Goal: Information Seeking & Learning: Learn about a topic

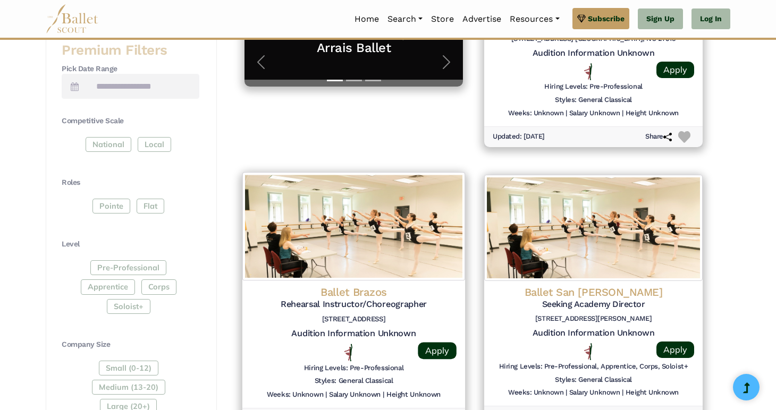
scroll to position [373, 0]
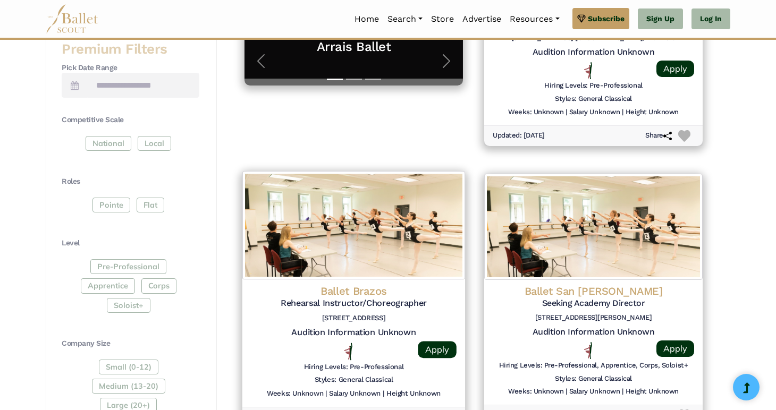
click at [432, 283] on div "Ballet Brazos Rehearsal Instructor/Choreographer [STREET_ADDRESS] Audition Info…" at bounding box center [353, 343] width 223 height 128
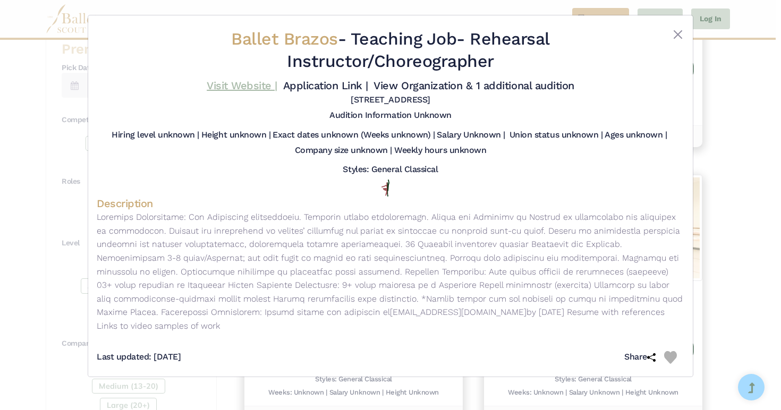
click at [264, 81] on link "Visit Website |" at bounding box center [242, 85] width 71 height 13
click at [759, 121] on div "Ballet Brazos - Teaching Job - Rehearsal Instructor/Choreographer Visit Website…" at bounding box center [390, 205] width 781 height 410
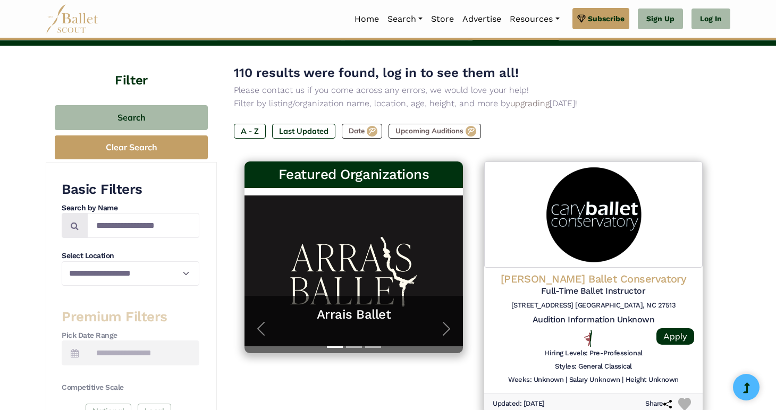
scroll to position [0, 0]
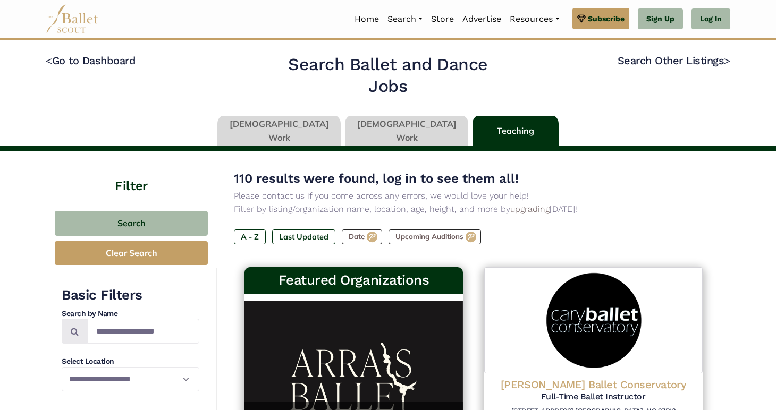
click at [389, 133] on link at bounding box center [406, 131] width 123 height 30
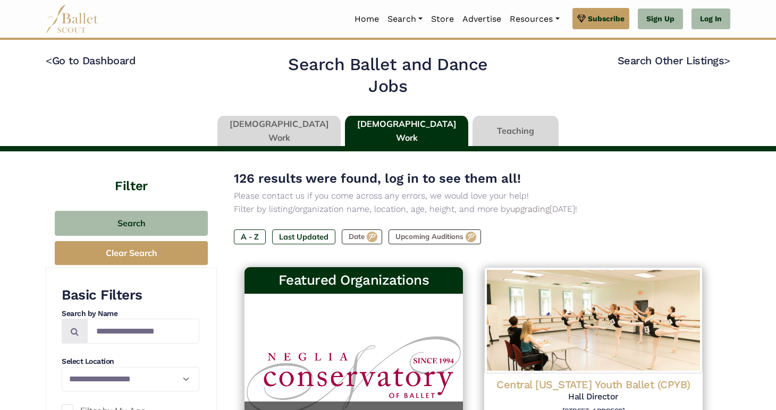
click at [317, 133] on link at bounding box center [278, 131] width 123 height 30
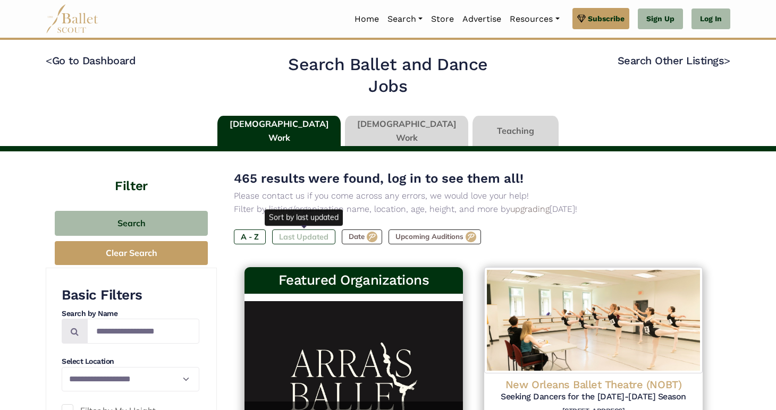
click at [297, 236] on label "Last Updated" at bounding box center [303, 237] width 63 height 15
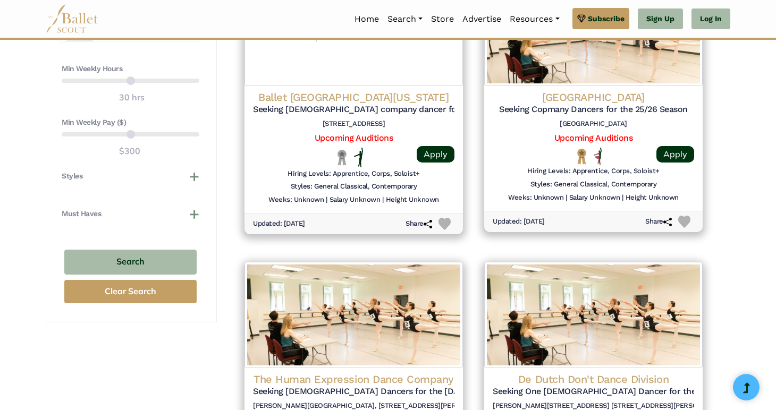
scroll to position [815, 0]
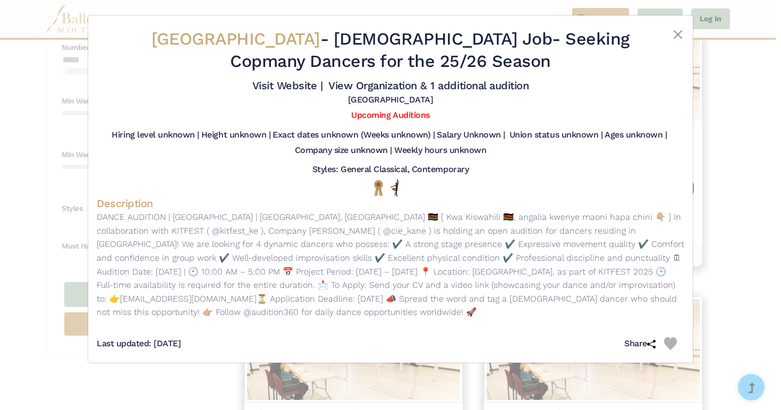
click at [735, 180] on div "Kenya National Theatre - Full Time Job - Seeking Copmany Dancers for the 25/26 …" at bounding box center [390, 205] width 781 height 410
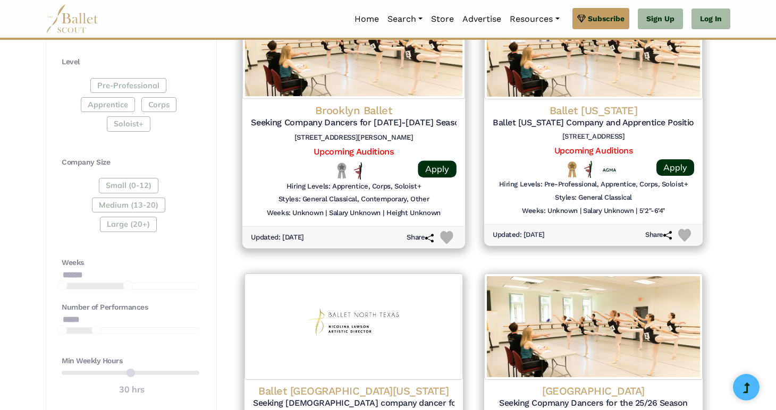
scroll to position [549, 0]
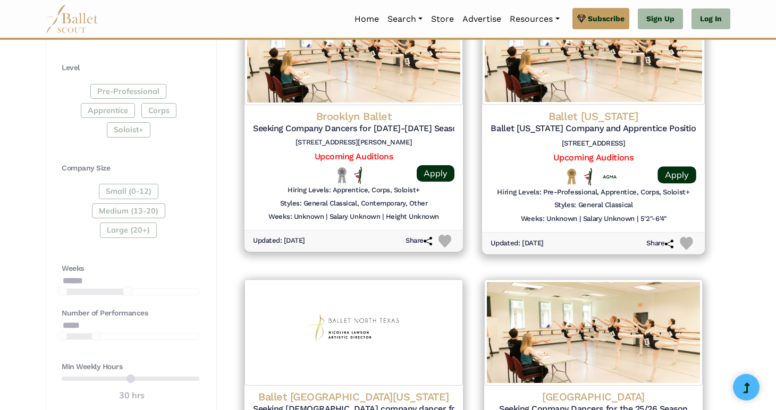
click at [538, 169] on div at bounding box center [516, 177] width 52 height 18
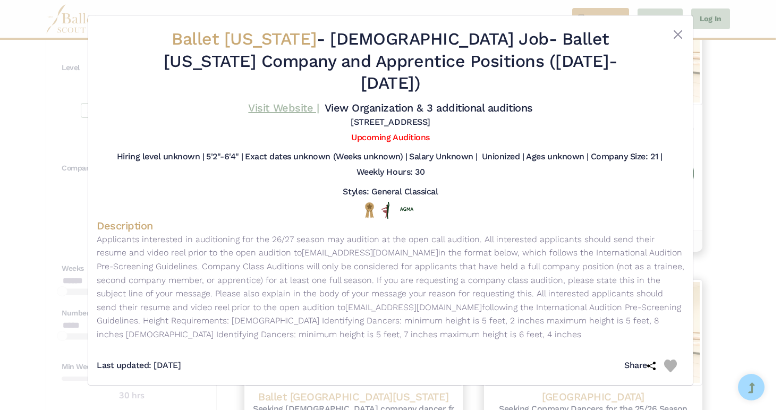
click at [288, 101] on link "Visit Website |" at bounding box center [283, 107] width 71 height 13
click at [775, 148] on div "Ballet Idaho - Full Time Job - Ballet Idaho Company and Apprentice Positions (2…" at bounding box center [390, 205] width 781 height 410
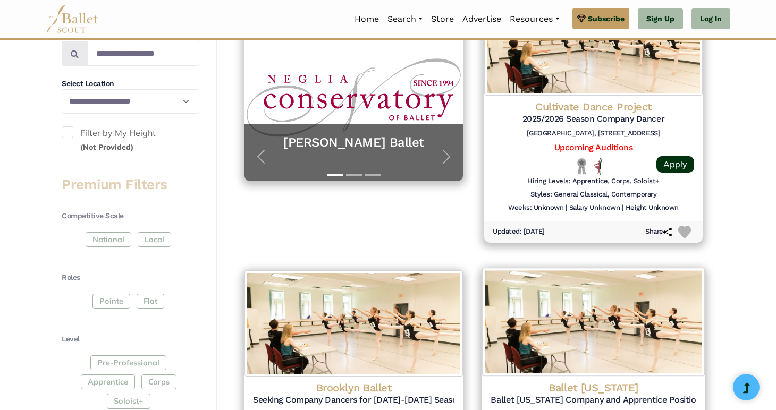
scroll to position [222, 0]
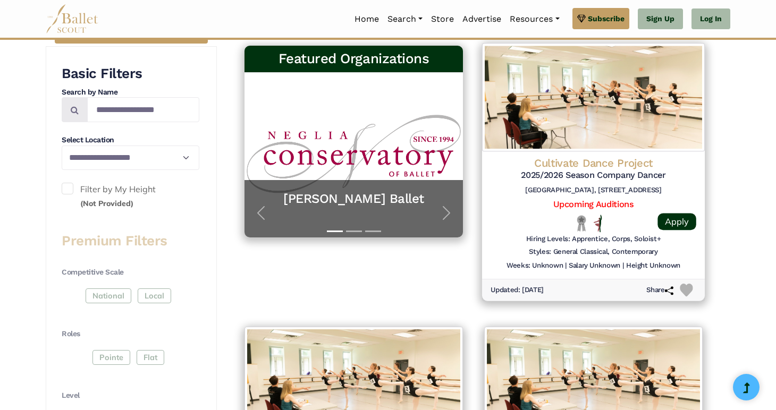
click at [678, 154] on div "Cultivate Dance Project 2025/2026 Season Company Dancer Columbus DanceArts Acad…" at bounding box center [593, 216] width 223 height 128
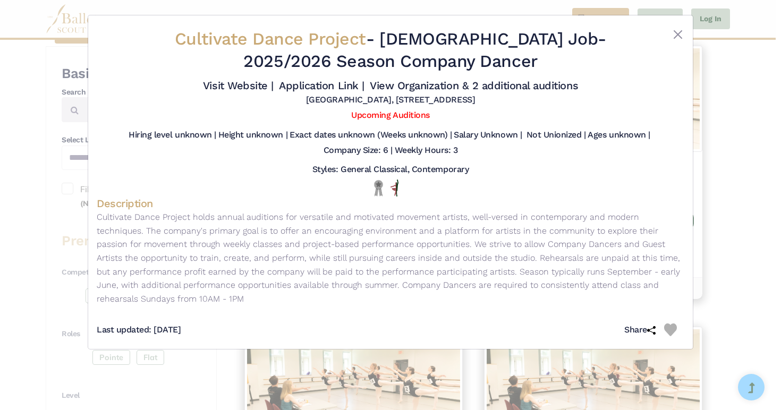
click at [729, 121] on div "Cultivate Dance Project - Full Time Job - 2025/2026 Season Company Dancer Visit…" at bounding box center [390, 205] width 781 height 410
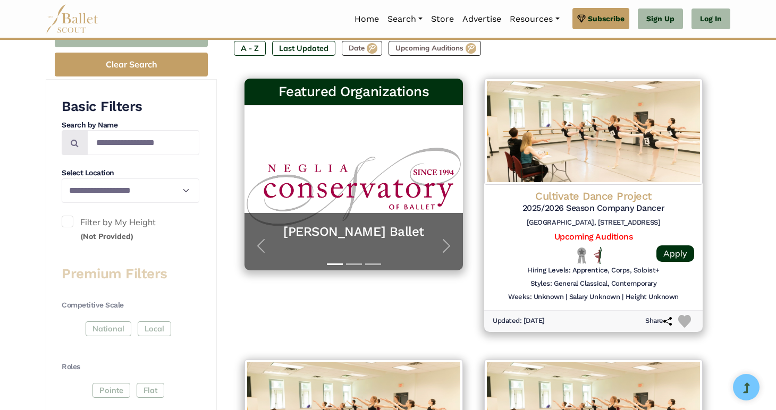
scroll to position [188, 0]
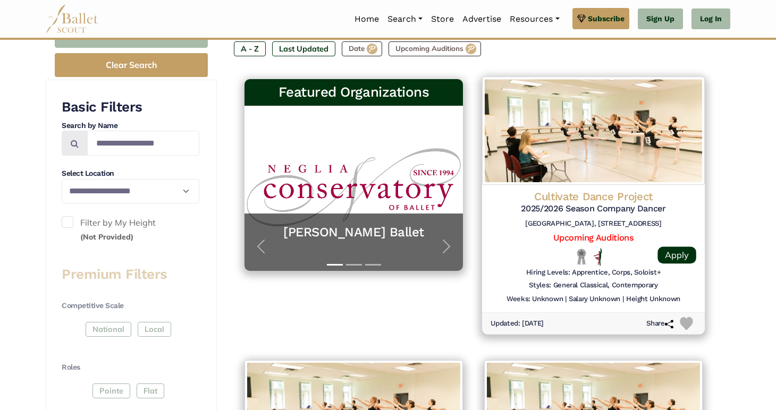
click at [650, 189] on div "Cultivate Dance Project 2025/2026 Season Company Dancer Columbus DanceArts Acad…" at bounding box center [593, 249] width 223 height 128
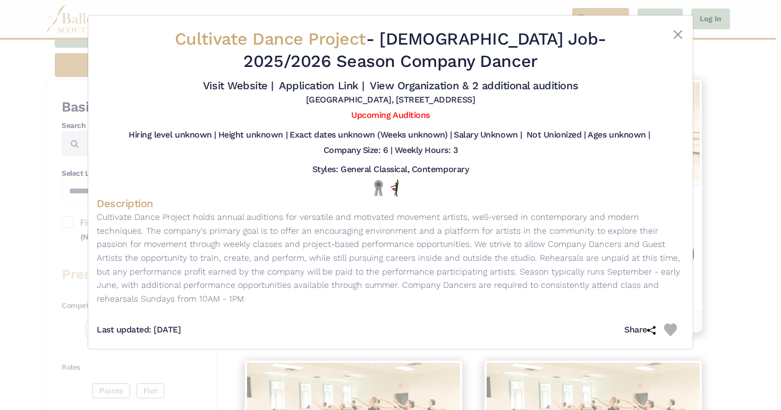
click at [743, 129] on div "Cultivate Dance Project - Full Time Job - 2025/2026 Season Company Dancer Visit…" at bounding box center [390, 205] width 781 height 410
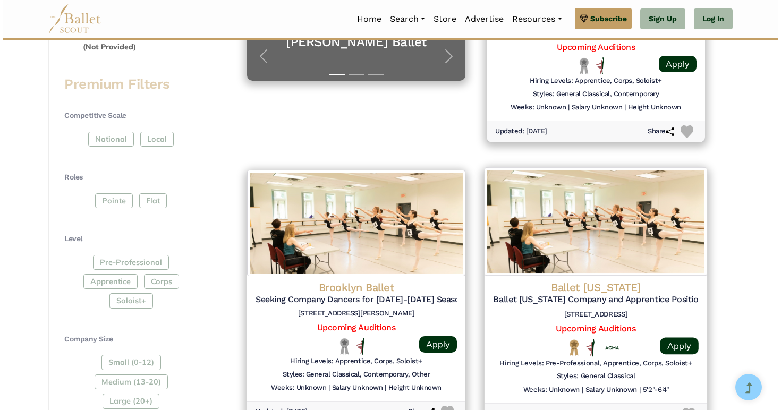
scroll to position [411, 0]
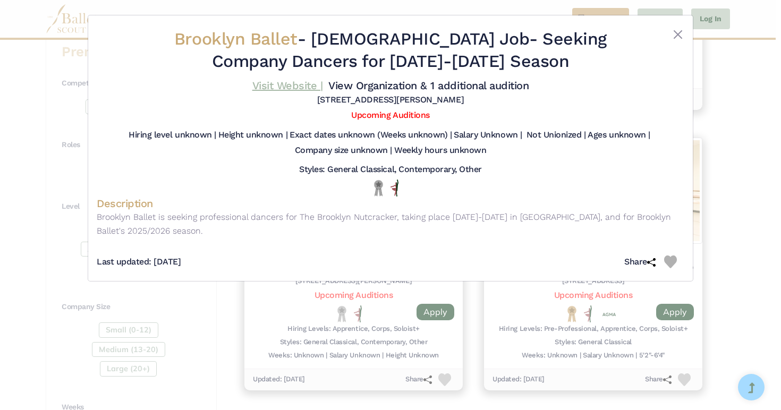
click at [307, 82] on link "Visit Website |" at bounding box center [287, 85] width 71 height 13
click at [169, 339] on div "Brooklyn Ballet - Full Time Job - Seeking Company Dancers for 2025-2026 Season …" at bounding box center [390, 205] width 781 height 410
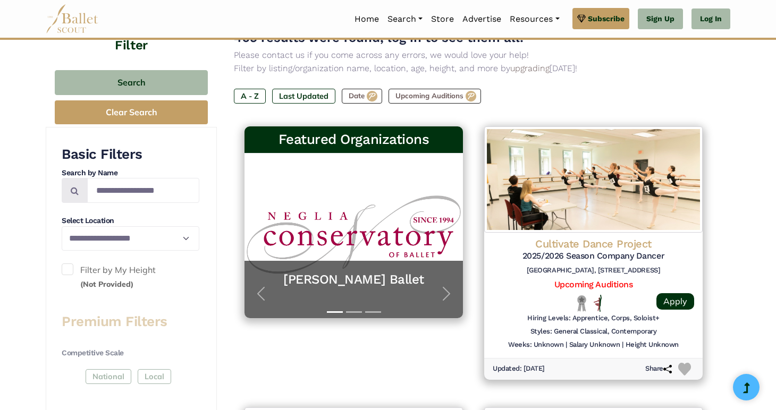
scroll to position [0, 0]
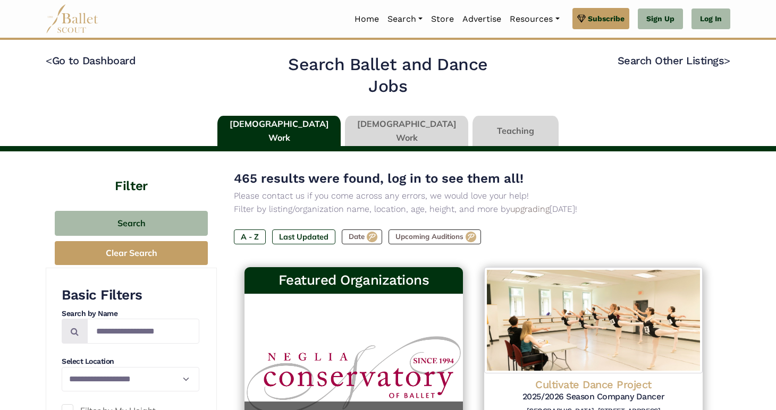
click at [378, 120] on link at bounding box center [406, 131] width 123 height 30
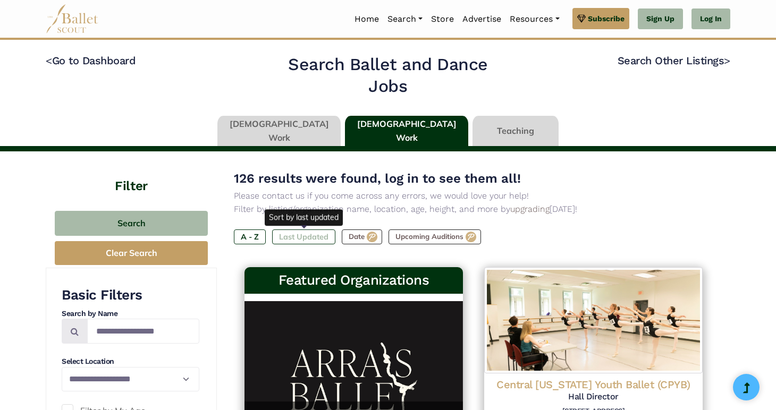
click at [311, 239] on label "Last Updated" at bounding box center [303, 237] width 63 height 15
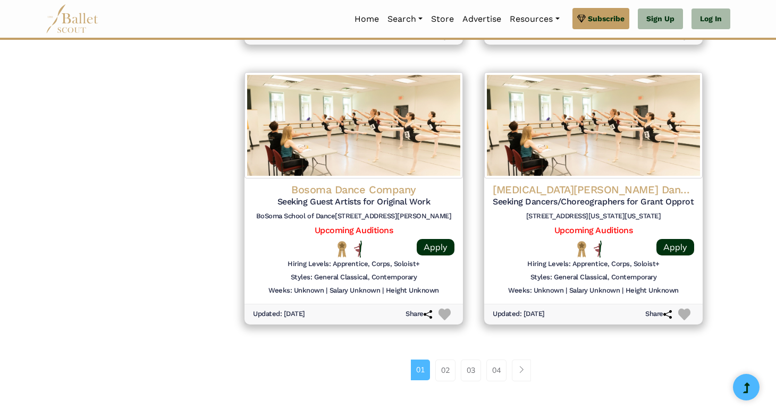
scroll to position [1315, 0]
click at [441, 378] on link "02" at bounding box center [445, 369] width 20 height 21
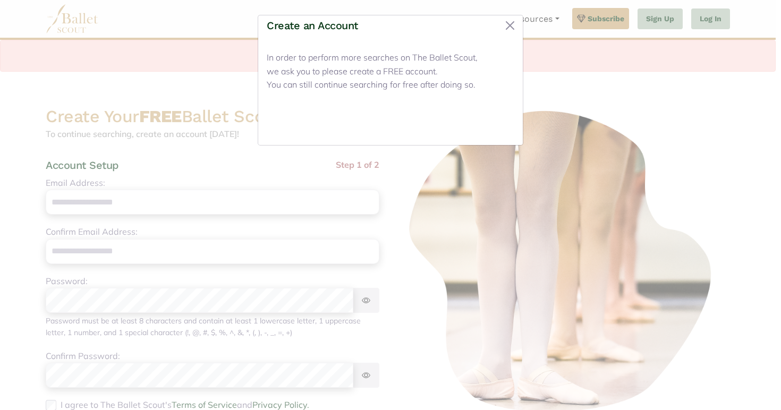
click at [493, 125] on button "Close" at bounding box center [494, 124] width 40 height 25
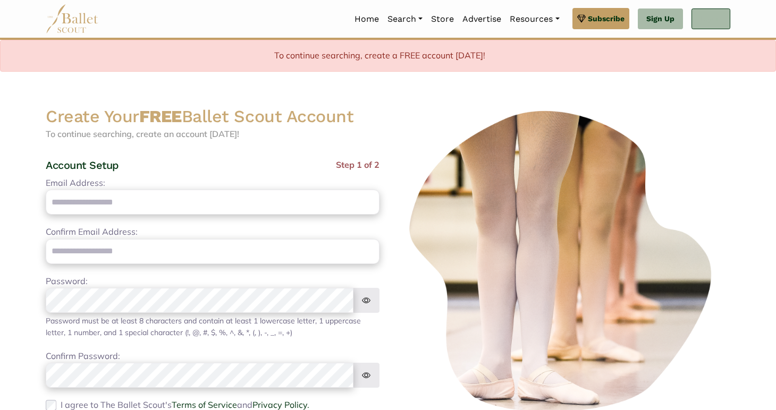
click at [707, 23] on link "Log In" at bounding box center [710, 19] width 39 height 21
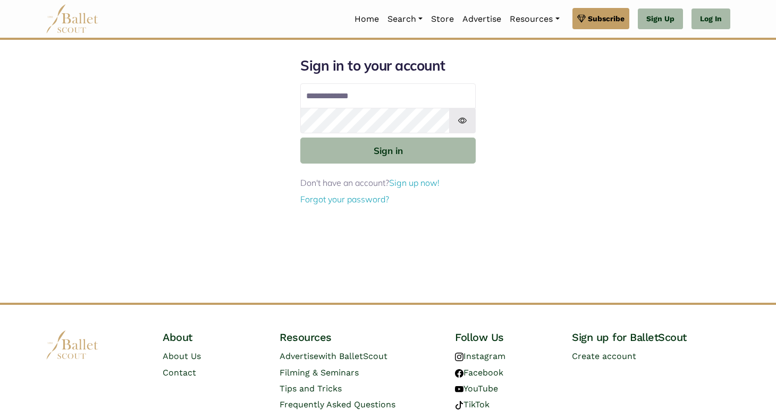
click at [371, 92] on input "Email address" at bounding box center [387, 96] width 175 height 26
type input "**********"
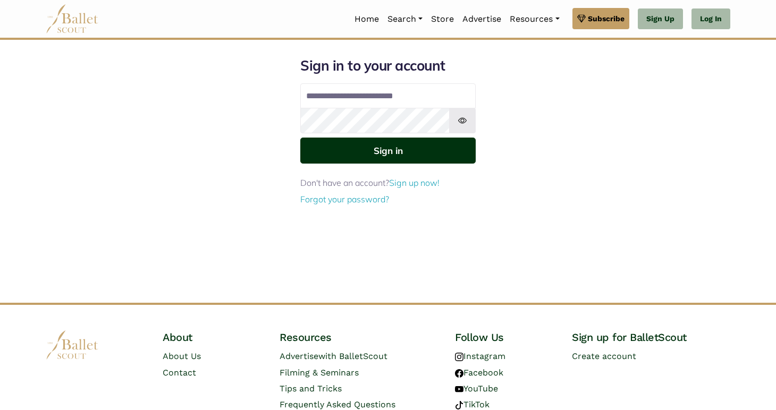
click at [384, 149] on button "Sign in" at bounding box center [387, 151] width 175 height 26
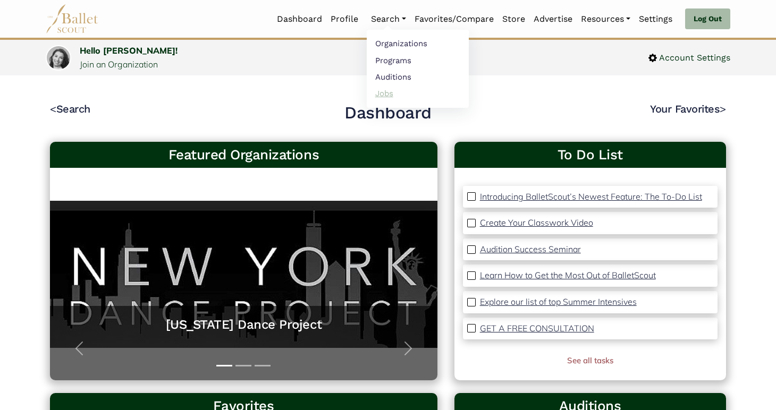
click at [392, 90] on link "Jobs" at bounding box center [418, 93] width 102 height 16
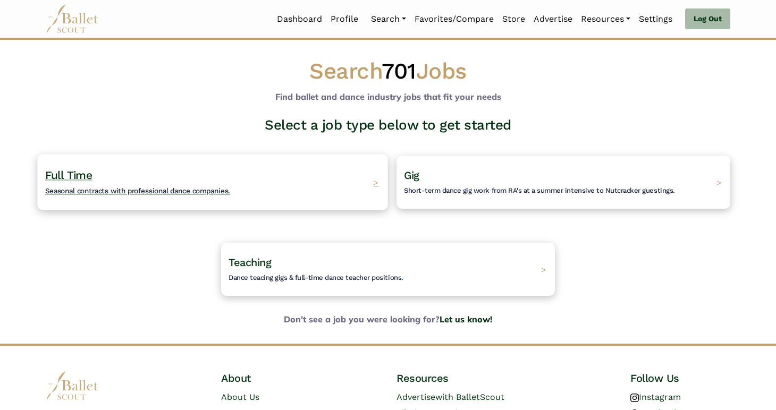
click at [318, 182] on div "Full Time Seasonal contracts with professional dance companies. >" at bounding box center [212, 182] width 350 height 56
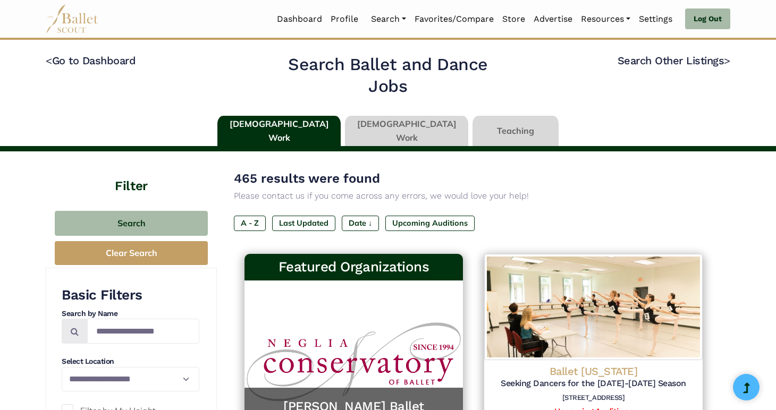
click at [402, 134] on link at bounding box center [406, 131] width 123 height 30
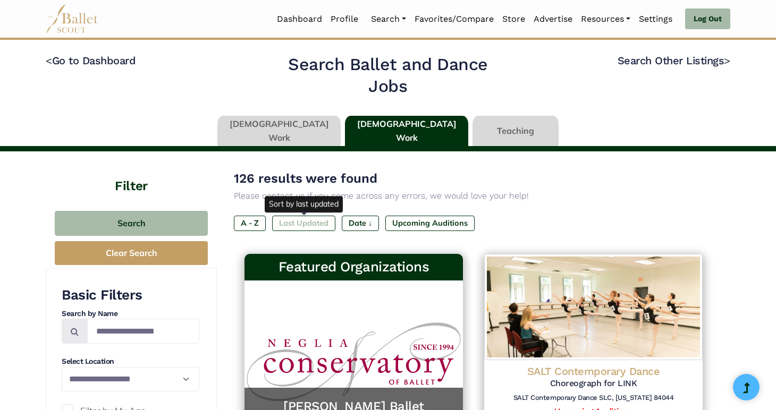
click at [304, 223] on label "Last Updated" at bounding box center [303, 223] width 63 height 15
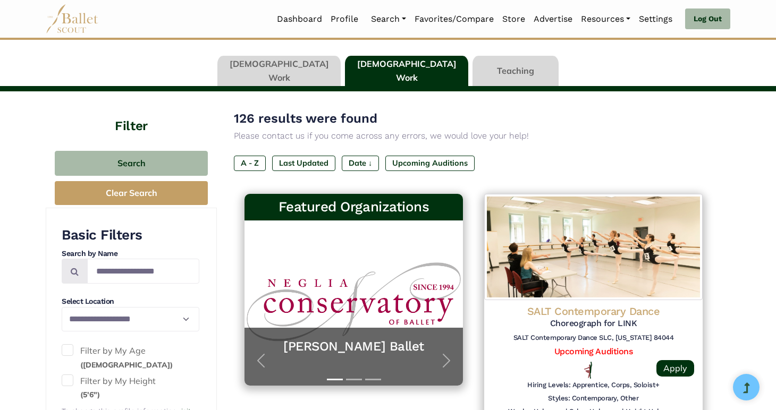
scroll to position [107, 0]
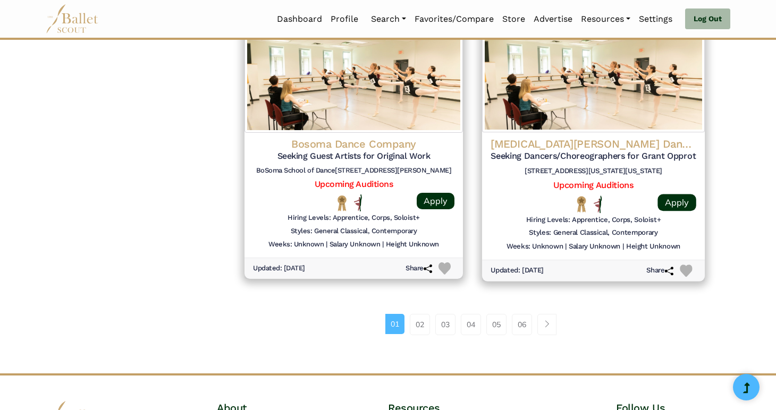
scroll to position [1407, 0]
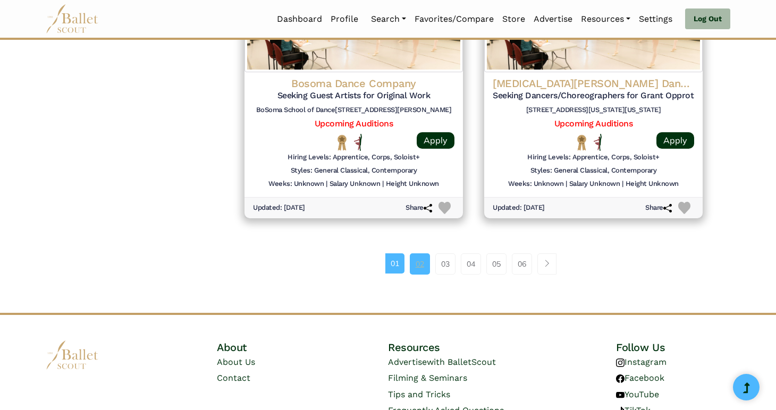
click at [423, 265] on link "02" at bounding box center [420, 263] width 20 height 21
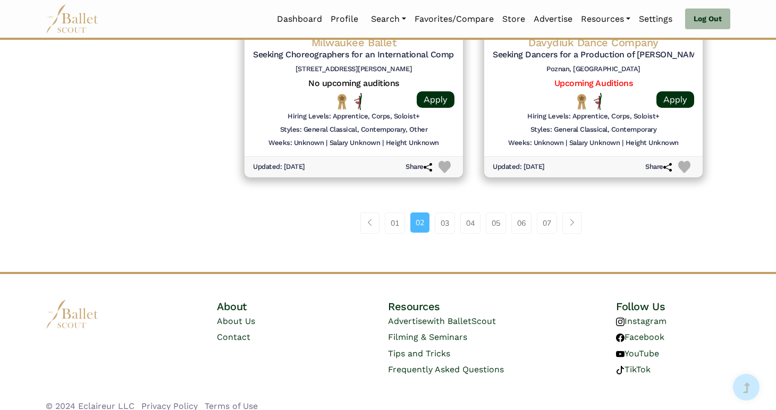
scroll to position [1461, 0]
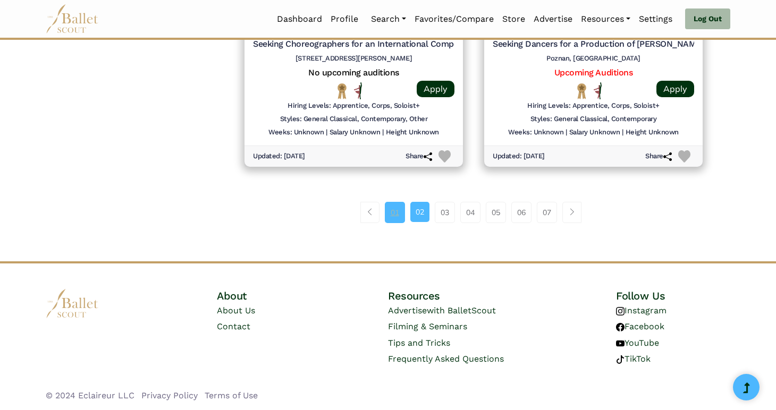
click at [392, 210] on link "01" at bounding box center [395, 212] width 20 height 21
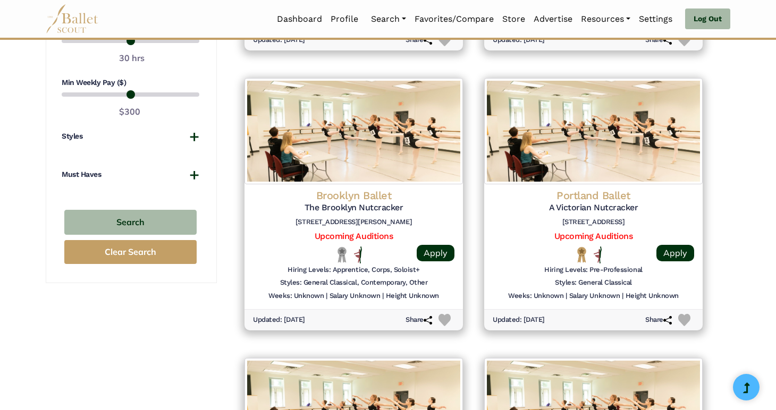
scroll to position [1016, 0]
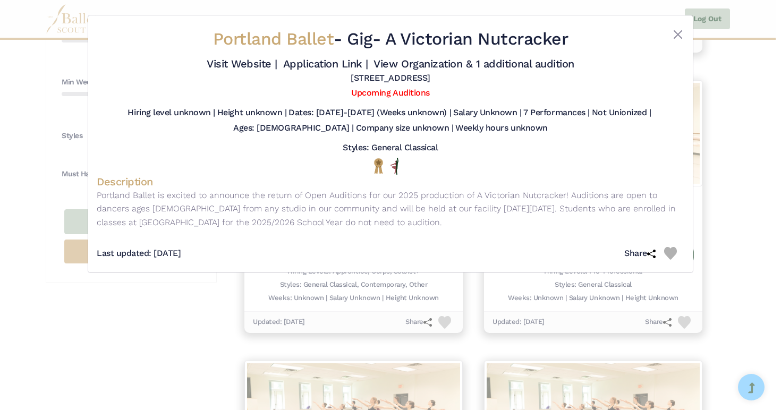
click at [738, 171] on div "Portland Ballet - Gig - A Victorian Nutcracker Visit Website | Application Link…" at bounding box center [390, 205] width 781 height 410
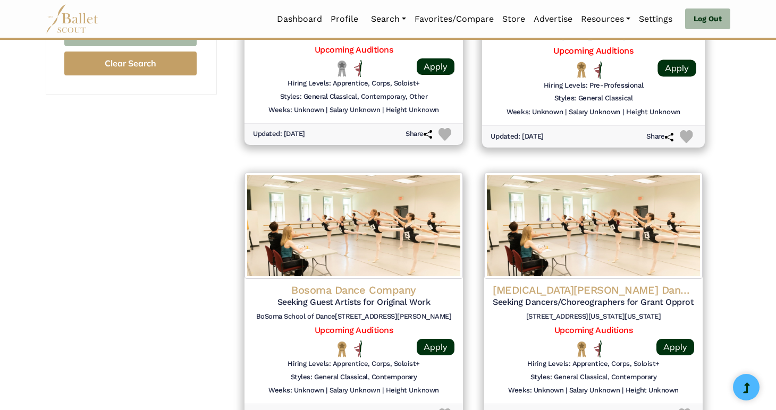
scroll to position [1206, 0]
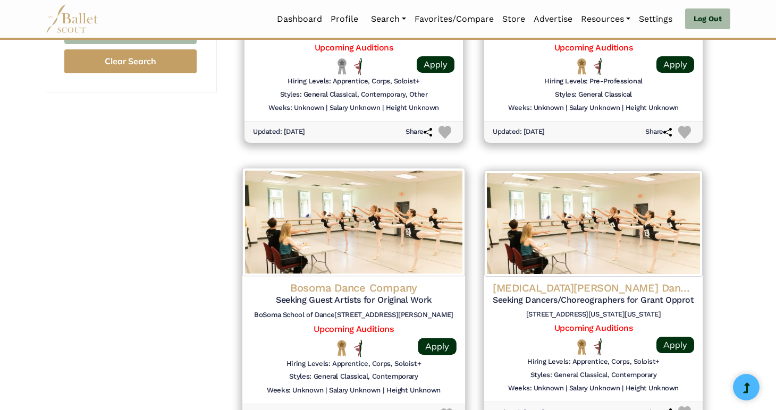
click at [405, 248] on img at bounding box center [353, 222] width 223 height 108
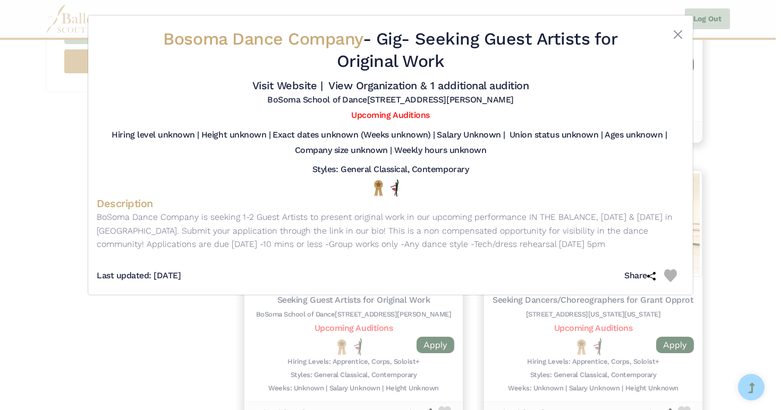
click at [772, 139] on div "Bosoma Dance Company - Gig - Seeking Guest Artists for Original Work Visit Webs…" at bounding box center [390, 205] width 781 height 410
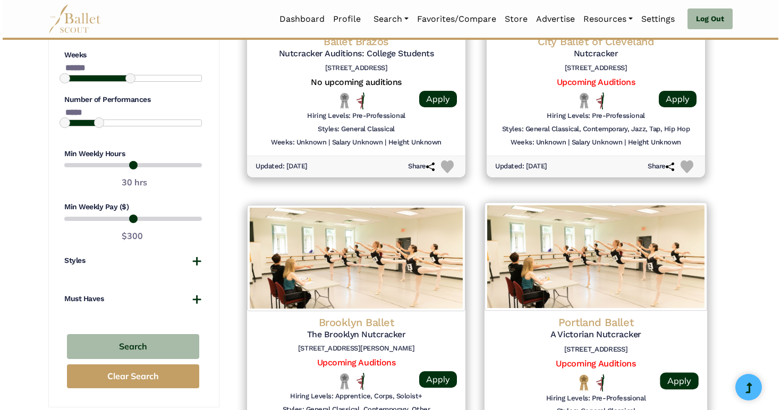
scroll to position [898, 0]
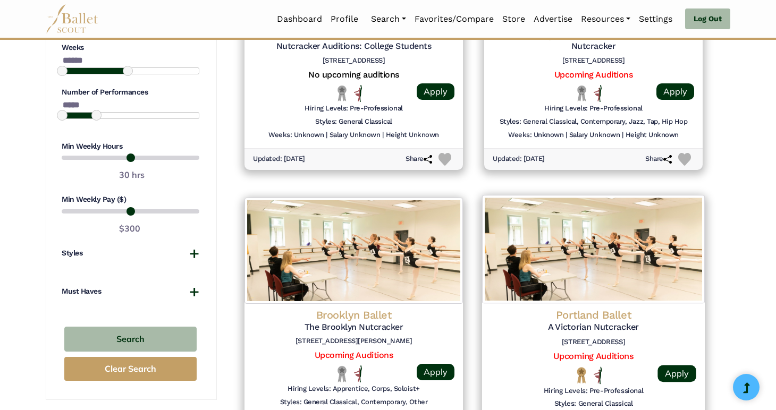
click at [648, 275] on img at bounding box center [593, 249] width 223 height 108
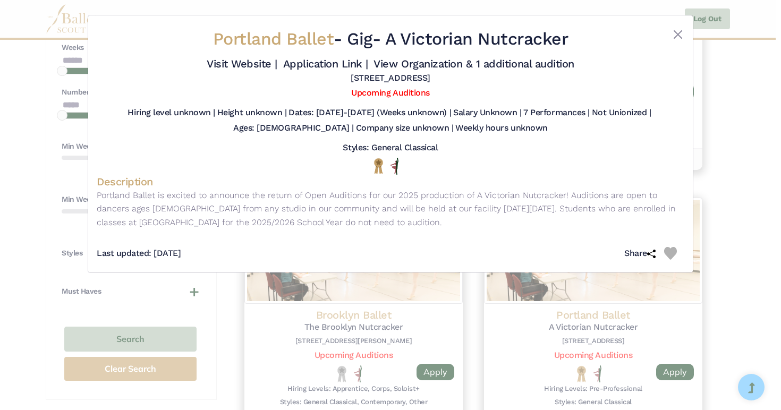
click at [731, 222] on div "Portland Ballet - Gig - A Victorian Nutcracker Visit Website | Application Link…" at bounding box center [390, 205] width 781 height 410
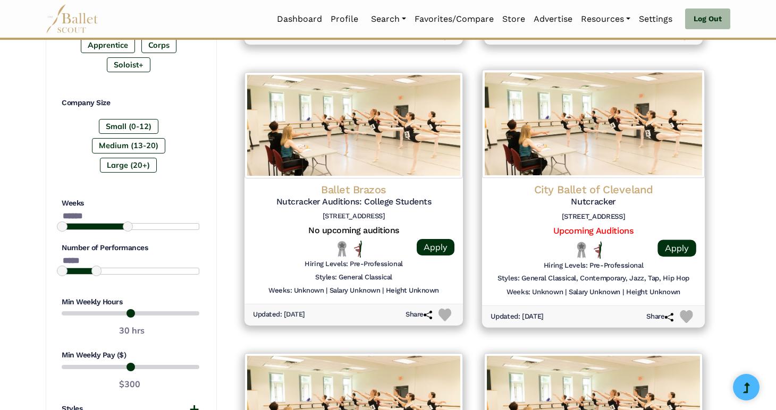
scroll to position [736, 0]
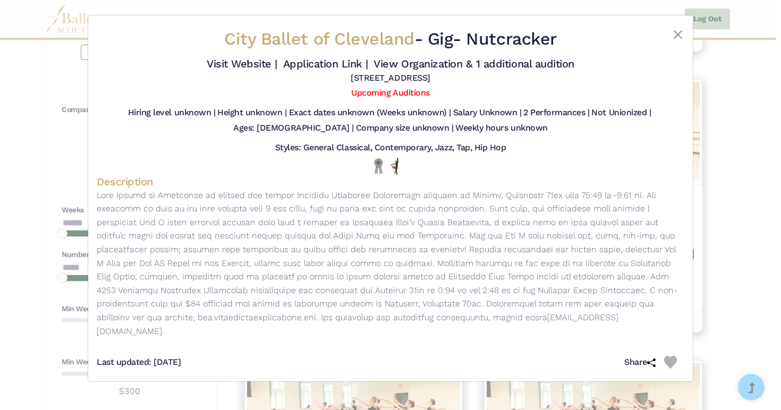
click at [767, 166] on div "City Ballet of Cleveland - Gig - Nutcracker Visit Website | Application Link | …" at bounding box center [390, 205] width 781 height 410
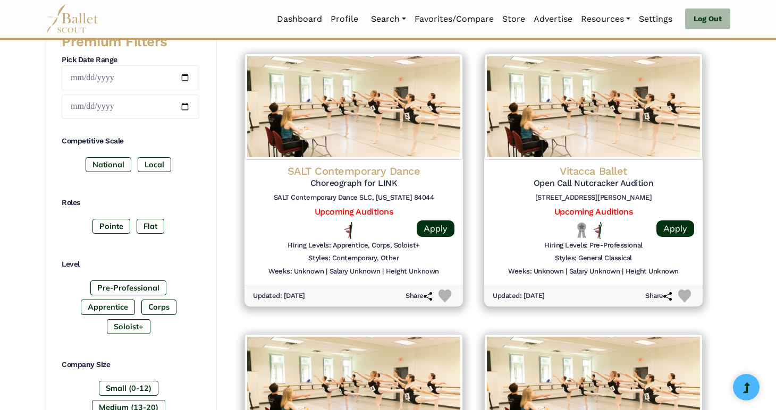
scroll to position [426, 0]
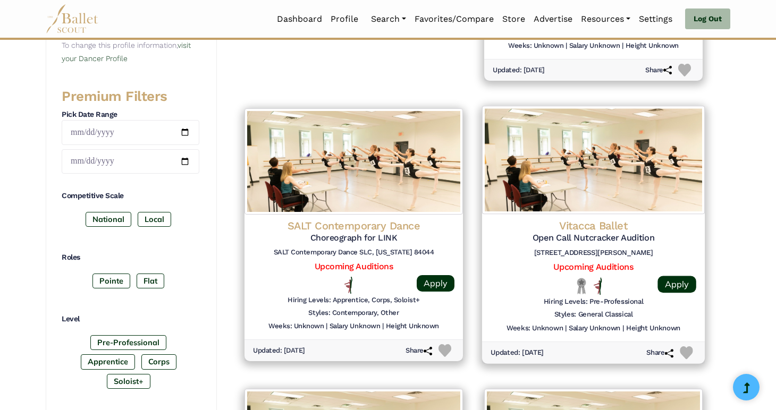
click at [695, 212] on img at bounding box center [593, 160] width 223 height 108
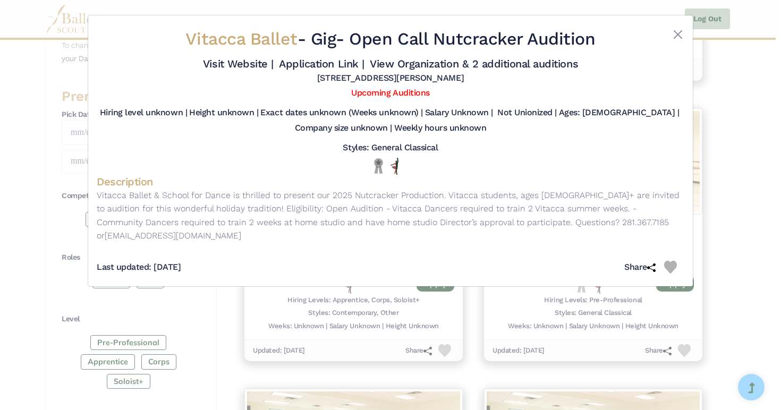
click at [736, 190] on div "Vitacca Ballet - Gig - Open Call Nutcracker Audition Visit Website | Applicatio…" at bounding box center [390, 205] width 781 height 410
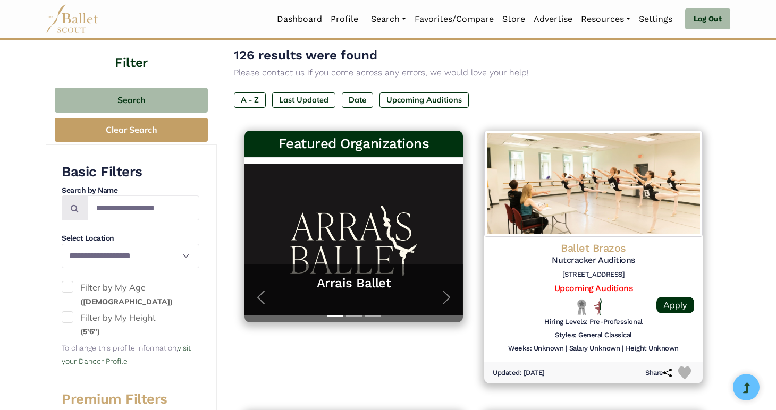
scroll to position [0, 0]
